Goal: Task Accomplishment & Management: Manage account settings

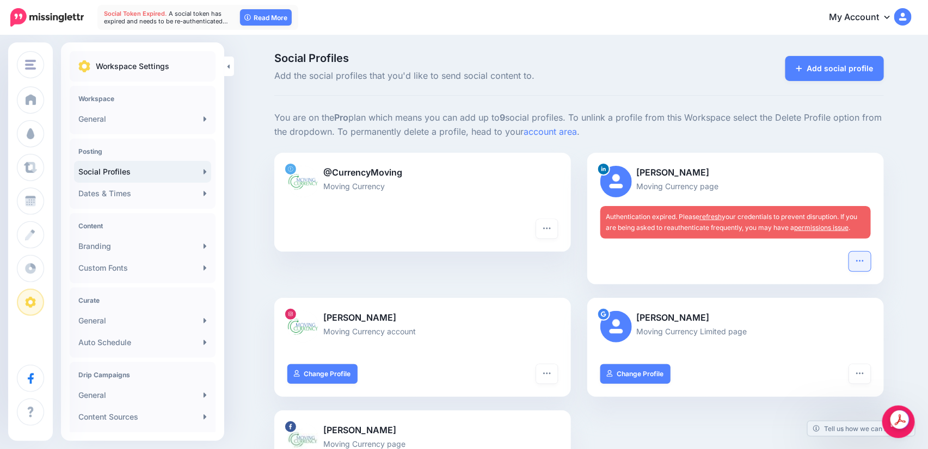
click at [864, 258] on icon "button" at bounding box center [859, 261] width 9 height 9
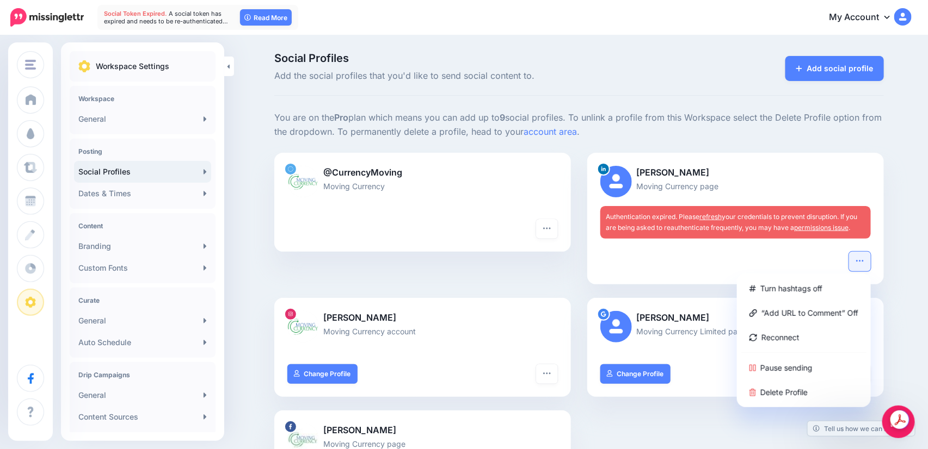
click at [717, 217] on link "refresh" at bounding box center [710, 217] width 22 height 8
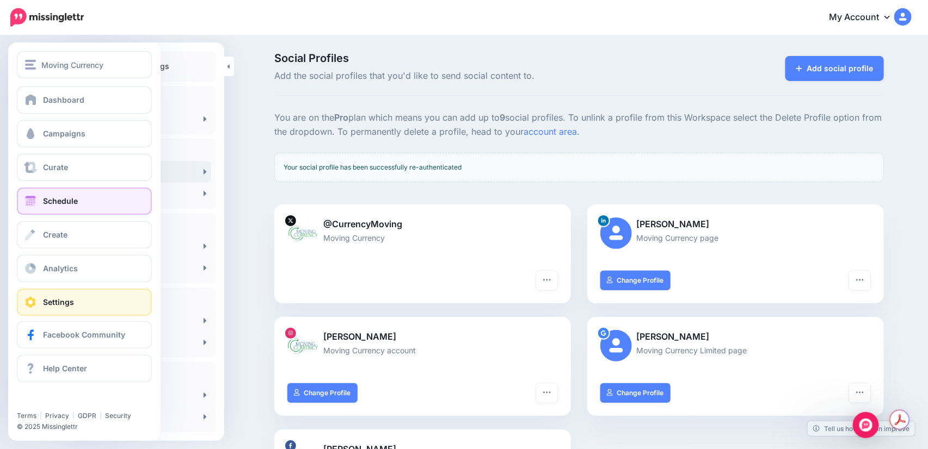
click at [65, 193] on link "Schedule" at bounding box center [84, 201] width 135 height 27
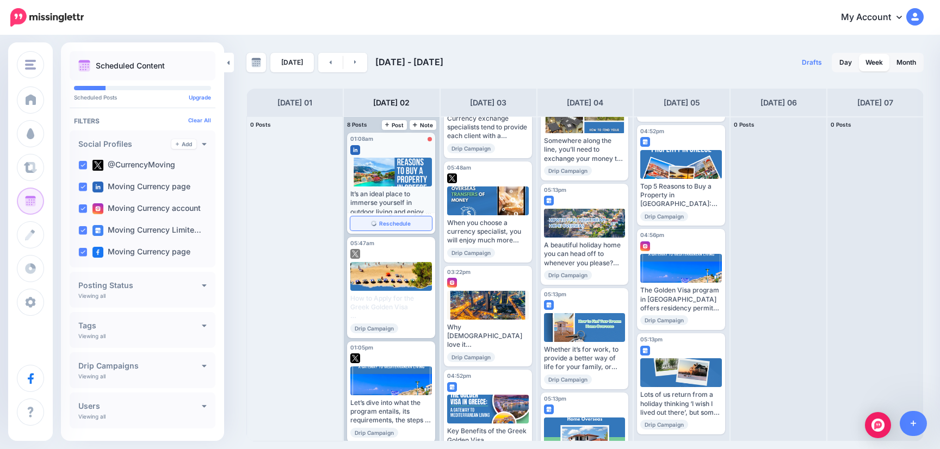
click at [399, 224] on span "Reschedule" at bounding box center [395, 223] width 32 height 5
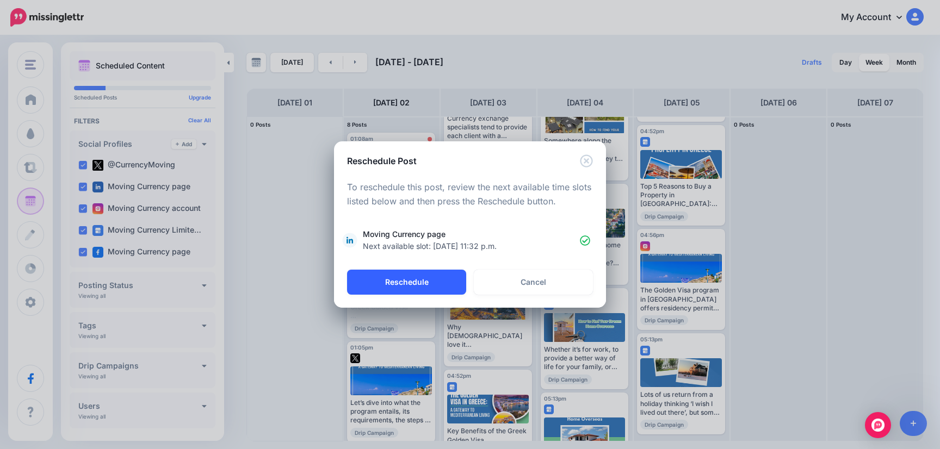
click at [404, 286] on button "Reschedule" at bounding box center [406, 282] width 119 height 25
